Goal: Transaction & Acquisition: Purchase product/service

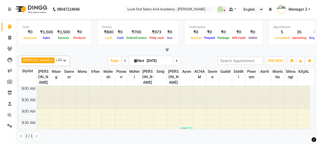
scroll to position [68, 0]
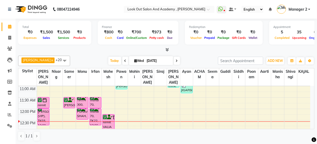
click at [0, 21] on div "Calendar Invoice Clients Leads Marketing Members Inventory Staff Reports Settin…" at bounding box center [35, 76] width 70 height 122
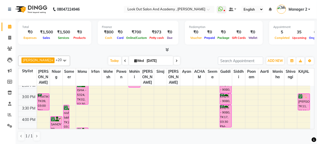
scroll to position [139, 0]
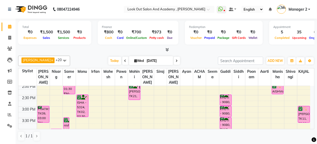
click at [176, 60] on icon at bounding box center [177, 60] width 2 height 3
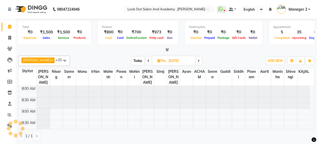
scroll to position [113, 0]
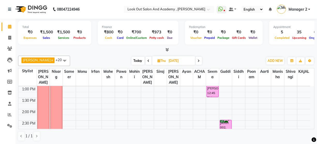
click at [198, 62] on span at bounding box center [199, 61] width 6 height 8
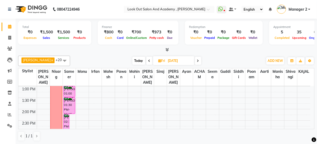
click at [197, 60] on icon at bounding box center [198, 60] width 2 height 3
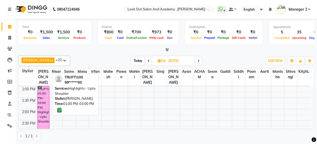
scroll to position [137, 0]
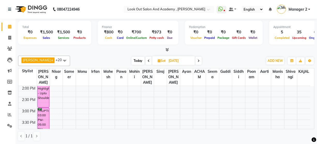
click at [197, 61] on icon at bounding box center [198, 60] width 2 height 3
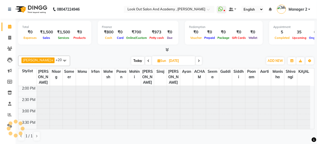
scroll to position [0, 0]
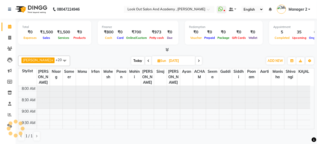
click at [196, 61] on span at bounding box center [199, 61] width 6 height 8
type input "[DATE]"
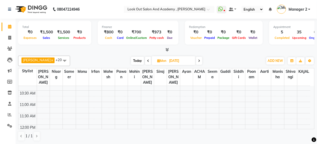
scroll to position [47, 0]
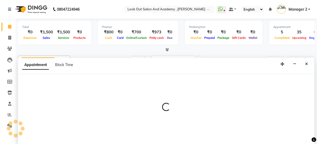
scroll to position [0, 0]
select select "28350"
select select "660"
select select "tentative"
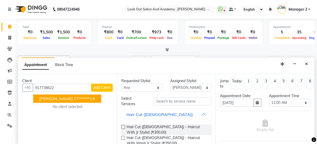
drag, startPoint x: 0, startPoint y: 134, endPoint x: 194, endPoint y: 32, distance: 219.2
click at [134, 143] on html "08047224946 Select Location × Look Out Salon And Academy , [PERSON_NAME] WhatsA…" at bounding box center [158, 72] width 317 height 144
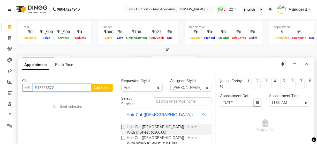
click at [67, 90] on input "917738622" at bounding box center [62, 87] width 58 height 8
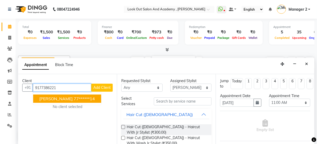
click at [68, 99] on button "[PERSON_NAME] 77******14" at bounding box center [67, 98] width 68 height 8
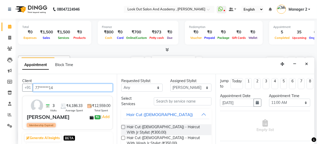
type input "77******14"
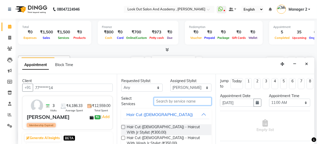
drag, startPoint x: 166, startPoint y: 98, endPoint x: 171, endPoint y: 101, distance: 5.2
click at [167, 98] on input "text" at bounding box center [183, 101] width 58 height 8
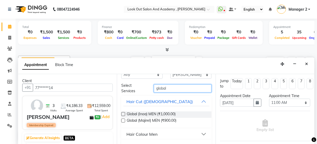
scroll to position [24, 0]
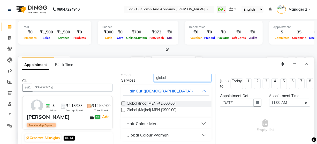
type input "global"
drag, startPoint x: 168, startPoint y: 136, endPoint x: 165, endPoint y: 131, distance: 5.5
click at [167, 135] on div "Global Colour Women" at bounding box center [147, 135] width 42 height 6
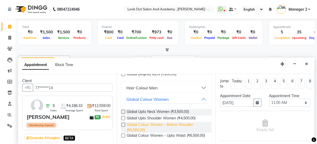
click at [158, 126] on span "Global Colour Women - Below Shoulder (₹5,500.00)" at bounding box center [167, 127] width 81 height 11
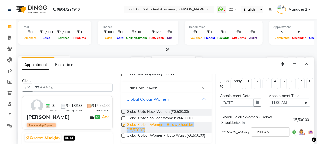
checkbox input "false"
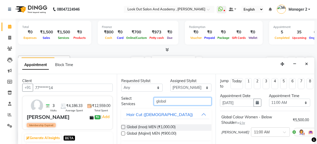
scroll to position [0, 0]
drag, startPoint x: 176, startPoint y: 100, endPoint x: 141, endPoint y: 106, distance: 34.9
click at [142, 105] on div "Select Services global" at bounding box center [166, 101] width 98 height 11
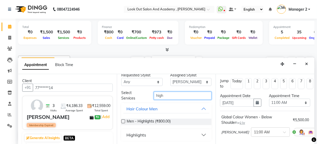
type input "high"
click at [146, 133] on button "Highlights" at bounding box center [166, 134] width 86 height 9
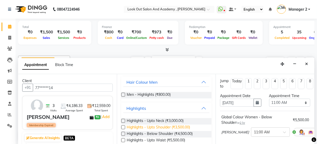
click at [155, 127] on span "Highlights - Upto Shoulder (₹3,500.00)" at bounding box center [158, 127] width 63 height 6
checkbox input "false"
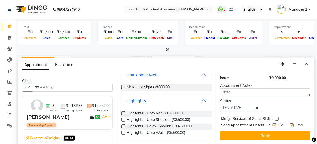
scroll to position [110, 0]
click at [240, 104] on select "Select TENTATIVE CONFIRM UPCOMING" at bounding box center [240, 108] width 41 height 8
select select "confirm booking"
click at [220, 104] on select "Select TENTATIVE CONFIRM UPCOMING" at bounding box center [240, 108] width 41 height 8
drag, startPoint x: 272, startPoint y: 116, endPoint x: 284, endPoint y: 116, distance: 12.4
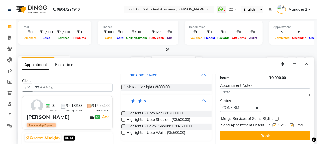
click at [272, 123] on label at bounding box center [274, 125] width 4 height 4
click at [272, 124] on input "checkbox" at bounding box center [273, 125] width 3 height 3
checkbox input "false"
click at [290, 123] on label at bounding box center [292, 125] width 4 height 4
click at [290, 124] on input "checkbox" at bounding box center [291, 125] width 3 height 3
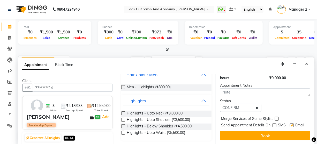
checkbox input "false"
click at [283, 132] on button "Book" at bounding box center [265, 135] width 90 height 9
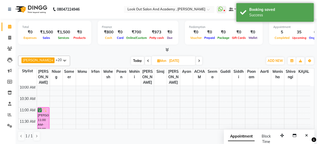
click at [137, 60] on span "Today" at bounding box center [137, 61] width 13 height 8
type input "[DATE]"
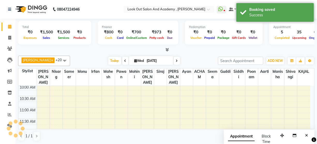
scroll to position [113, 0]
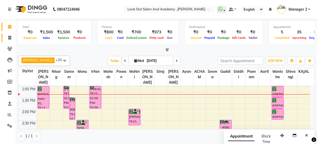
click at [7, 39] on span at bounding box center [9, 38] width 9 height 6
select select "service"
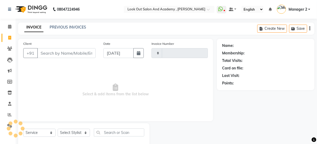
click at [59, 49] on input "Client" at bounding box center [66, 53] width 58 height 10
type input "9819417"
type input "11688"
select select "4708"
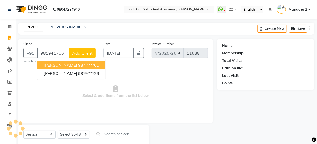
click at [66, 65] on span "[PERSON_NAME]" at bounding box center [60, 64] width 33 height 5
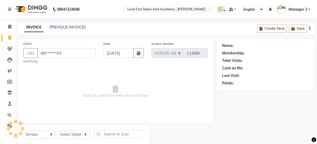
type input "98******65"
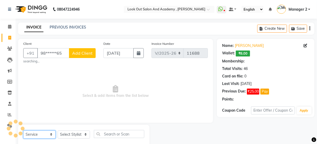
click at [41, 133] on select "Select Service Product Membership Package Voucher Prepaid Gift Card" at bounding box center [39, 134] width 32 height 8
select select "product"
click at [23, 130] on select "Select Service Product Membership Package Voucher Prepaid Gift Card" at bounding box center [39, 134] width 32 height 8
click at [68, 134] on select "Select Stylist" at bounding box center [74, 134] width 32 height 8
select select "1: Object"
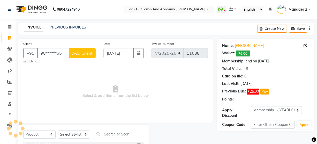
click at [57, 134] on div "Select Service Product Membership Package Voucher Prepaid Gift Card Select Styl…" at bounding box center [83, 136] width 121 height 12
click at [81, 134] on select "Select Stylist" at bounding box center [74, 134] width 32 height 8
select select "28287"
drag, startPoint x: 105, startPoint y: 133, endPoint x: 105, endPoint y: 131, distance: 2.8
click at [105, 131] on input "text" at bounding box center [119, 134] width 50 height 8
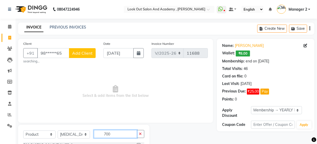
scroll to position [65, 0]
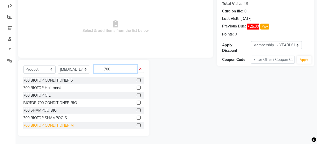
type input "700"
click at [68, 124] on div "700 BIOTOP CONDITIONER M" at bounding box center [48, 125] width 50 height 5
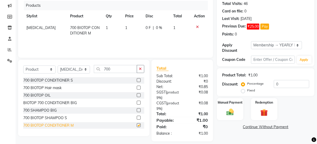
checkbox input "false"
click at [69, 80] on div "700 BIOTOP CONDITIONER S" at bounding box center [48, 80] width 50 height 5
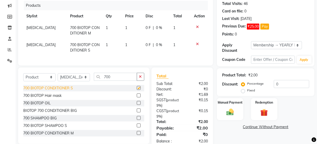
checkbox input "false"
click at [196, 43] on icon at bounding box center [197, 44] width 3 height 4
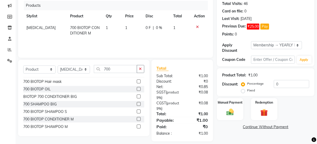
scroll to position [8, 0]
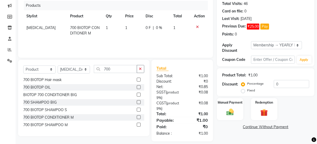
click at [62, 122] on div "700 BIOTOP SHAMPOO M" at bounding box center [45, 124] width 44 height 5
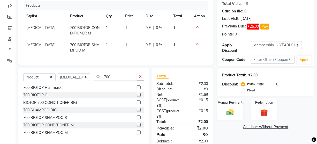
checkbox input "false"
click at [131, 22] on td "1" at bounding box center [132, 30] width 20 height 17
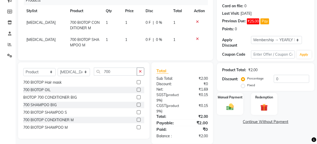
select select "28287"
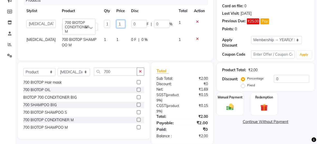
drag, startPoint x: 117, startPoint y: 24, endPoint x: 106, endPoint y: 25, distance: 10.2
click at [107, 25] on tr "Aarti [PERSON_NAME] ITWARI [PERSON_NAME] Ayan [PERSON_NAME] DISHA H [PERSON_NAM…" at bounding box center [115, 25] width 185 height 17
type input "3330"
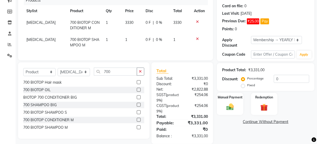
click at [116, 37] on tr "[MEDICAL_DATA] 700 BIOTOP SHAMPOO M 1 1 0 F | 0 % 1" at bounding box center [115, 42] width 185 height 17
click at [125, 39] on td "1" at bounding box center [132, 42] width 20 height 17
select select "28287"
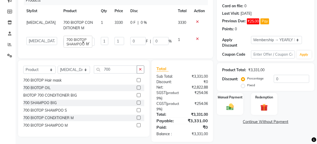
click at [127, 39] on td "0 F | 0 %" at bounding box center [151, 41] width 48 height 15
click at [121, 40] on input "1" at bounding box center [120, 41] width 10 height 8
drag, startPoint x: 121, startPoint y: 41, endPoint x: 109, endPoint y: 42, distance: 12.3
click at [111, 42] on td "1" at bounding box center [119, 41] width 16 height 15
type input "3330"
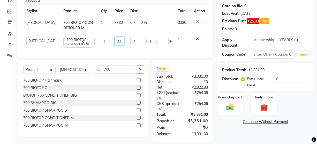
scroll to position [0, 1]
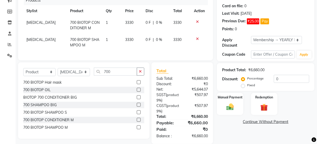
click at [144, 32] on td "0 F | 0 %" at bounding box center [156, 25] width 28 height 17
select select "28287"
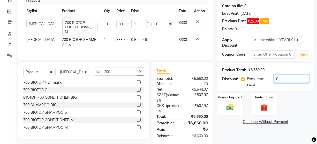
drag, startPoint x: 281, startPoint y: 77, endPoint x: 238, endPoint y: 80, distance: 43.2
click at [238, 80] on div "Discount: Percentage Fixed 0" at bounding box center [265, 82] width 87 height 14
type input "1"
type input "33.3"
type input "1"
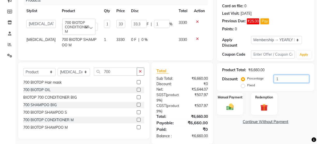
type input "10"
type input "333"
type input "10"
click at [235, 128] on div "Name: [PERSON_NAME]: ₹6.00 Membership: end on [DATE] Total Visits: 46 Card on f…" at bounding box center [267, 56] width 101 height 175
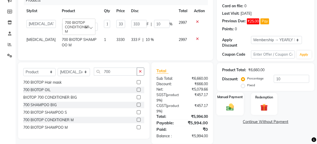
scroll to position [80, 0]
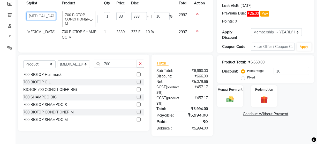
click at [28, 12] on select "Aarti [PERSON_NAME] ITWARI [PERSON_NAME] Ayan [PERSON_NAME] DISHA H [PERSON_NAM…" at bounding box center [40, 16] width 29 height 8
select select "28199"
click at [31, 31] on td "[MEDICAL_DATA]" at bounding box center [41, 34] width 36 height 17
select select "28287"
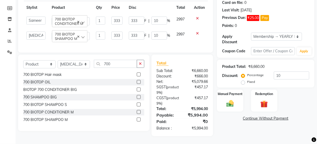
click at [33, 32] on select "Aarti [PERSON_NAME] ITWARI [PERSON_NAME] Ayan [PERSON_NAME] DISHA H [PERSON_NAM…" at bounding box center [35, 36] width 19 height 8
click at [95, 37] on td "1" at bounding box center [101, 35] width 16 height 15
select select "28199"
click at [231, 100] on img at bounding box center [230, 103] width 12 height 9
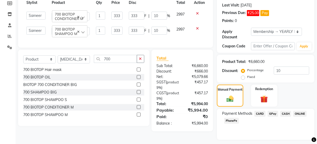
click at [286, 114] on span "CASH" at bounding box center [285, 114] width 11 height 6
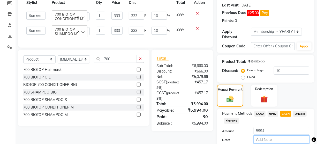
click at [270, 135] on input "Note:" at bounding box center [282, 139] width 56 height 8
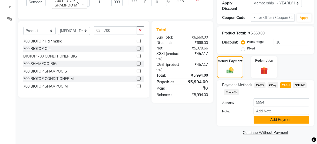
click at [274, 121] on button "Add Payment" at bounding box center [282, 120] width 56 height 8
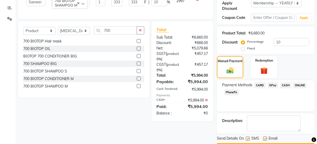
click at [261, 138] on div "SMS" at bounding box center [254, 138] width 17 height 6
click at [263, 138] on label at bounding box center [265, 138] width 4 height 4
click at [263, 138] on input "checkbox" at bounding box center [264, 138] width 3 height 3
checkbox input "false"
click at [246, 139] on label at bounding box center [248, 138] width 4 height 4
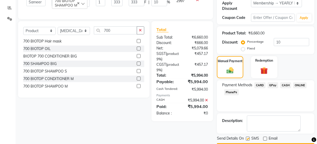
click at [246, 139] on input "checkbox" at bounding box center [247, 138] width 3 height 3
checkbox input "false"
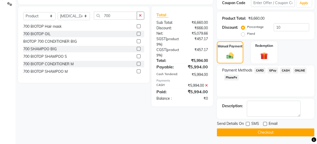
click at [254, 132] on button "Checkout" at bounding box center [265, 132] width 97 height 8
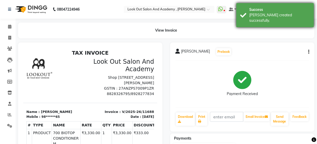
click at [266, 17] on div "[PERSON_NAME] created successfully." at bounding box center [279, 17] width 61 height 11
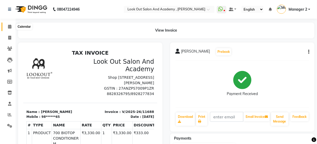
click at [11, 28] on icon at bounding box center [9, 27] width 3 height 4
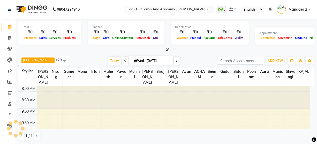
click at [182, 51] on div at bounding box center [166, 49] width 296 height 5
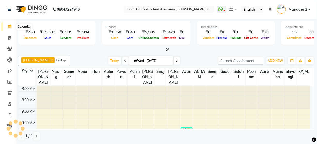
click at [9, 27] on icon at bounding box center [9, 27] width 3 height 4
click at [111, 59] on span "Today" at bounding box center [114, 61] width 13 height 8
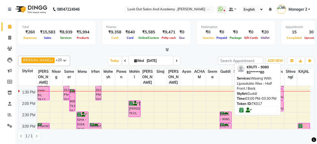
scroll to position [113, 0]
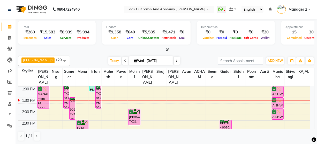
click at [59, 61] on span at bounding box center [64, 61] width 10 height 10
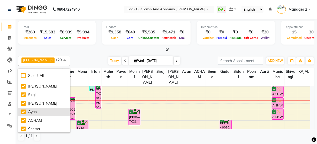
scroll to position [70, 0]
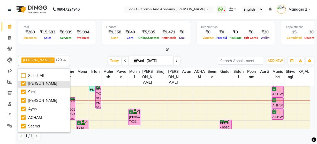
click at [40, 83] on div "[PERSON_NAME]" at bounding box center [44, 83] width 46 height 5
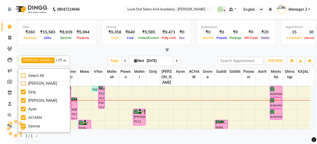
click at [89, 51] on div at bounding box center [166, 49] width 296 height 5
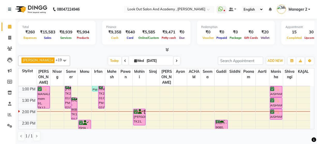
click at [88, 51] on div at bounding box center [166, 49] width 296 height 5
